Goal: Task Accomplishment & Management: Manage account settings

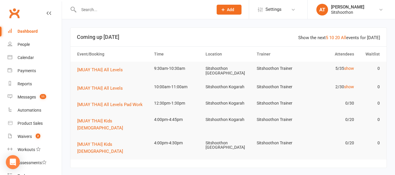
click at [109, 12] on input "text" at bounding box center [143, 10] width 132 height 8
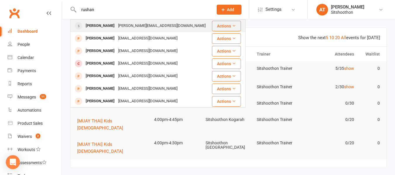
type input "rushan"
click at [151, 26] on div "[PERSON_NAME][EMAIL_ADDRESS][DOMAIN_NAME]" at bounding box center [161, 26] width 91 height 8
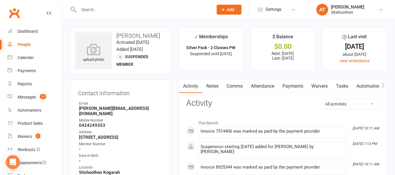
click at [292, 83] on link "Payments" at bounding box center [292, 86] width 29 height 13
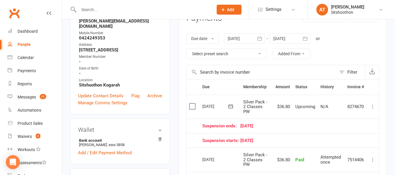
scroll to position [88, 0]
click at [104, 8] on input "text" at bounding box center [143, 10] width 132 height 8
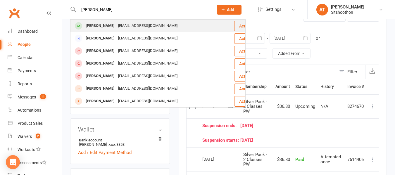
type input "[PERSON_NAME]"
click at [127, 26] on div "[EMAIL_ADDRESS][DOMAIN_NAME]" at bounding box center [147, 26] width 63 height 8
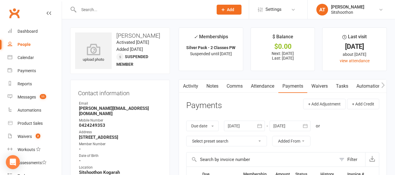
click at [93, 9] on input "text" at bounding box center [143, 10] width 132 height 8
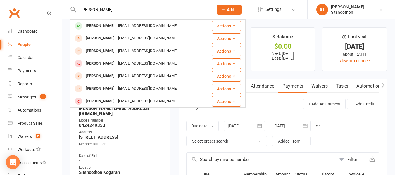
type input "[PERSON_NAME]"
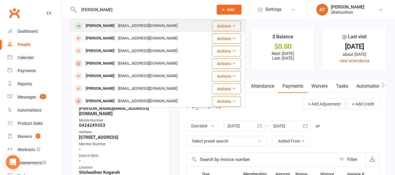
click at [120, 23] on div "[EMAIL_ADDRESS][DOMAIN_NAME]" at bounding box center [147, 26] width 63 height 8
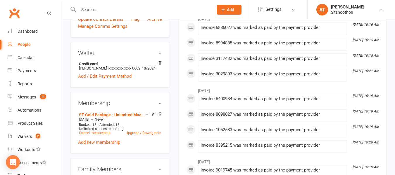
scroll to position [160, 0]
click at [101, 132] on link "Cancel membership" at bounding box center [95, 133] width 32 height 4
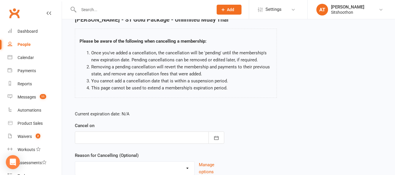
scroll to position [31, 0]
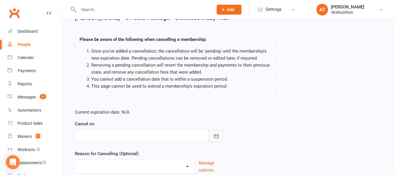
click at [215, 136] on icon "button" at bounding box center [216, 136] width 6 height 6
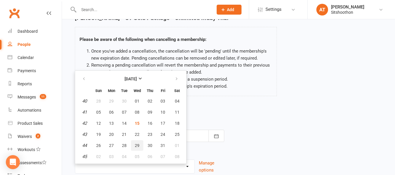
click at [139, 147] on span "29" at bounding box center [137, 145] width 5 height 5
type input "[DATE]"
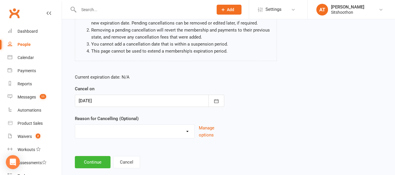
scroll to position [69, 0]
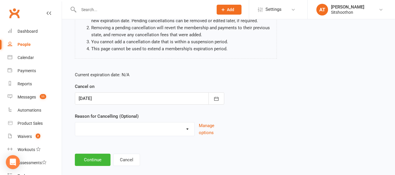
click at [147, 127] on select "Downgrade Financial Reasons Holiday Injury Upgrade Other reason" at bounding box center [134, 129] width 119 height 12
select select "5"
click at [75, 123] on select "Downgrade Financial Reasons Holiday Injury Upgrade Other reason" at bounding box center [134, 129] width 119 height 12
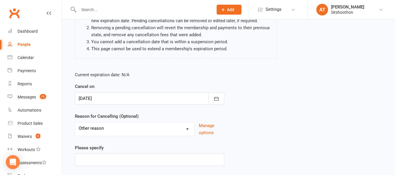
scroll to position [87, 0]
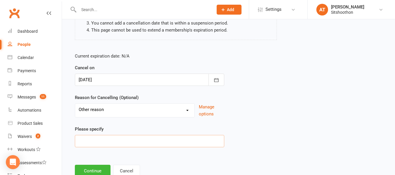
click at [139, 142] on input at bounding box center [149, 141] width 149 height 12
type input "schedule conflict"
click at [101, 170] on button "Continue" at bounding box center [93, 171] width 36 height 12
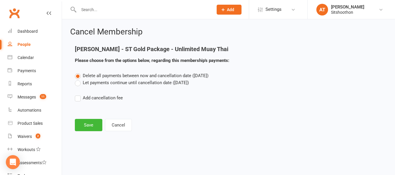
scroll to position [0, 0]
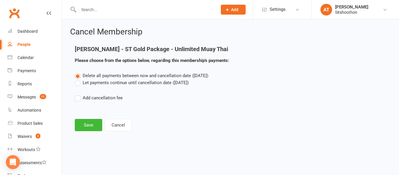
click at [130, 84] on label "Let payments continue until cancellation date ([DATE])" at bounding box center [132, 82] width 114 height 7
click at [79, 79] on input "Let payments continue until cancellation date ([DATE])" at bounding box center [77, 79] width 4 height 0
click at [95, 123] on button "Save" at bounding box center [88, 125] width 27 height 12
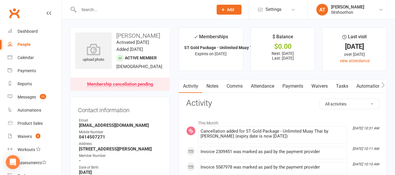
drag, startPoint x: 118, startPoint y: 16, endPoint x: 121, endPoint y: 15, distance: 3.4
click at [121, 15] on div at bounding box center [139, 9] width 139 height 19
click at [122, 13] on input "text" at bounding box center [143, 10] width 132 height 8
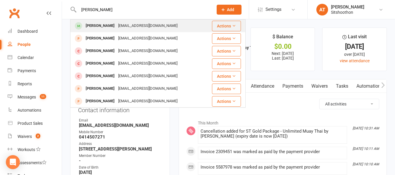
type input "[PERSON_NAME]"
click at [156, 29] on div "[EMAIL_ADDRESS][DOMAIN_NAME]" at bounding box center [147, 26] width 63 height 8
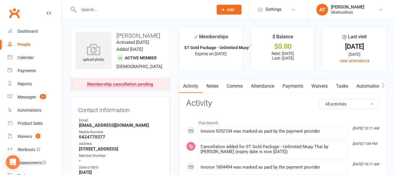
click at [155, 10] on input "text" at bounding box center [143, 10] width 132 height 8
type input "a"
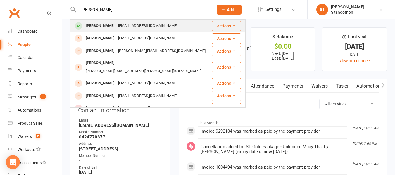
type input "[PERSON_NAME]"
click at [142, 21] on div "[PERSON_NAME] [PERSON_NAME][EMAIL_ADDRESS][DOMAIN_NAME]" at bounding box center [141, 26] width 141 height 12
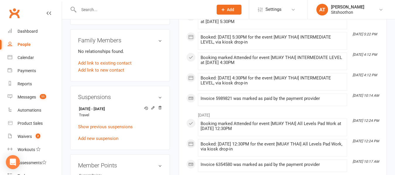
scroll to position [289, 0]
click at [101, 6] on input "text" at bounding box center [143, 10] width 132 height 8
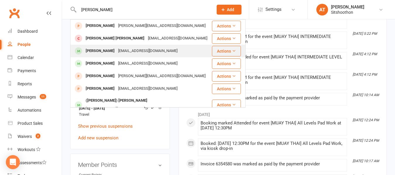
type input "[PERSON_NAME]"
click at [112, 50] on div "[PERSON_NAME]" at bounding box center [100, 51] width 32 height 8
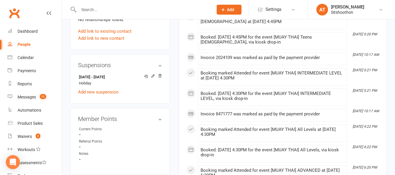
scroll to position [334, 0]
click at [153, 78] on icon at bounding box center [153, 76] width 4 height 4
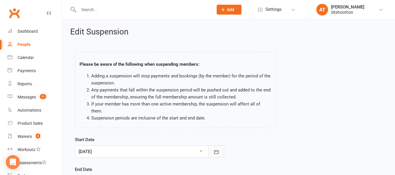
click at [216, 149] on icon "button" at bounding box center [216, 152] width 6 height 6
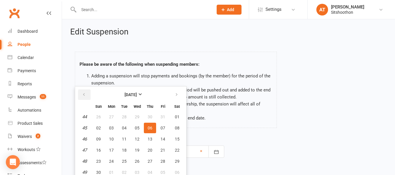
click at [85, 92] on icon "button" at bounding box center [84, 94] width 4 height 5
click at [112, 159] on span "27" at bounding box center [111, 161] width 5 height 5
type input "[DATE]"
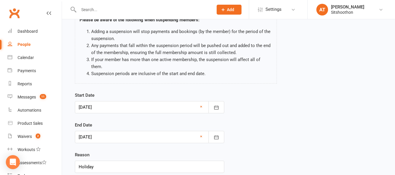
scroll to position [45, 0]
click at [217, 134] on icon "button" at bounding box center [216, 137] width 6 height 6
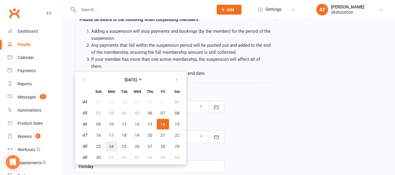
click at [111, 144] on span "24" at bounding box center [111, 146] width 5 height 5
type input "[DATE]"
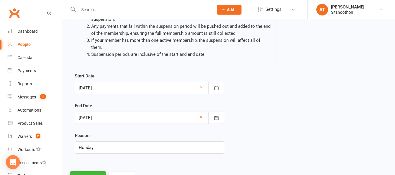
scroll to position [64, 0]
click at [164, 143] on input "Holiday" at bounding box center [149, 147] width 149 height 12
type input "H"
click at [130, 141] on input "text" at bounding box center [149, 147] width 149 height 12
type input "I"
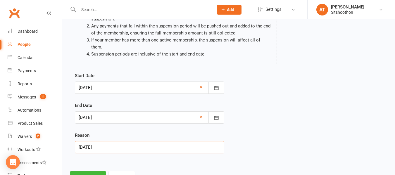
type input "Holiday"
click at [84, 171] on button "Continue" at bounding box center [88, 177] width 36 height 12
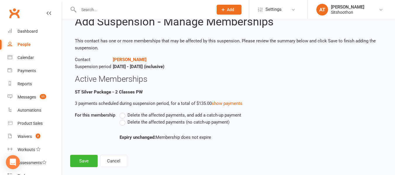
scroll to position [22, 0]
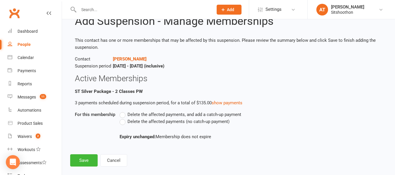
click at [123, 122] on label "Delete the affected payments (no catch-up payment)" at bounding box center [175, 121] width 110 height 7
click at [123, 118] on input "Delete the affected payments (no catch-up payment)" at bounding box center [122, 118] width 4 height 0
click at [82, 160] on button "Save" at bounding box center [83, 160] width 27 height 12
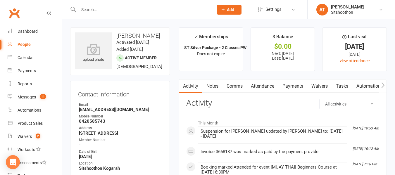
click at [91, 6] on input "text" at bounding box center [143, 10] width 132 height 8
type input "f"
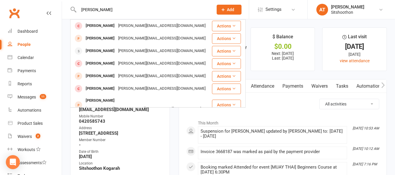
click at [125, 12] on input "[PERSON_NAME]" at bounding box center [143, 10] width 132 height 8
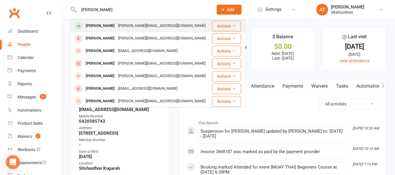
type input "[PERSON_NAME]"
click at [121, 26] on div "[PERSON_NAME][EMAIL_ADDRESS][DOMAIN_NAME]" at bounding box center [161, 26] width 91 height 8
